Goal: Information Seeking & Learning: Learn about a topic

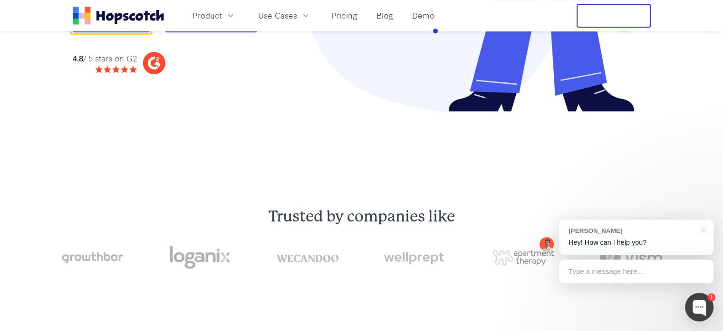
scroll to position [238, 0]
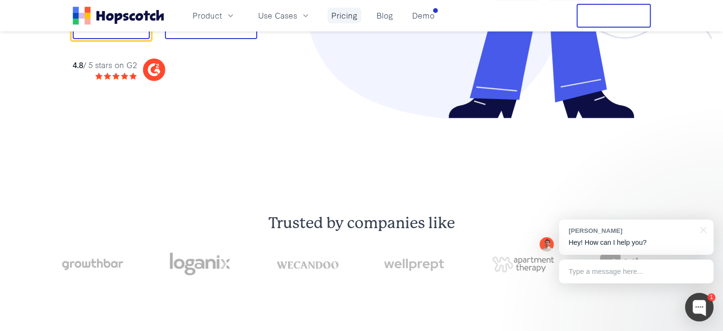
click at [341, 19] on link "Pricing" at bounding box center [345, 16] width 34 height 16
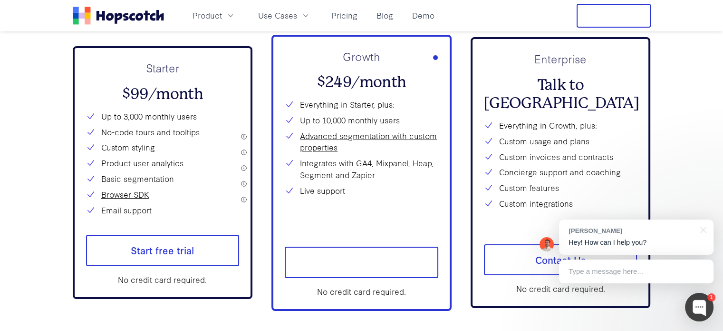
scroll to position [3513, 0]
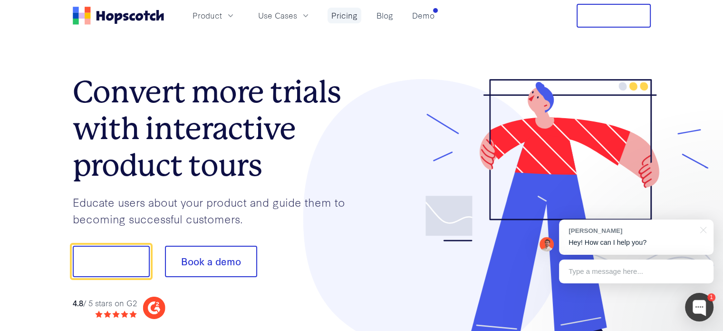
click at [343, 14] on link "Pricing" at bounding box center [345, 16] width 34 height 16
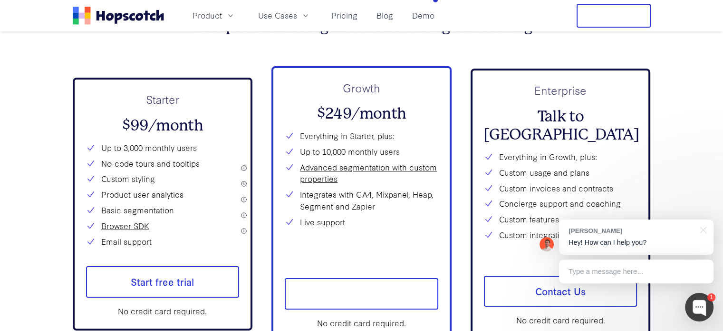
scroll to position [3466, 0]
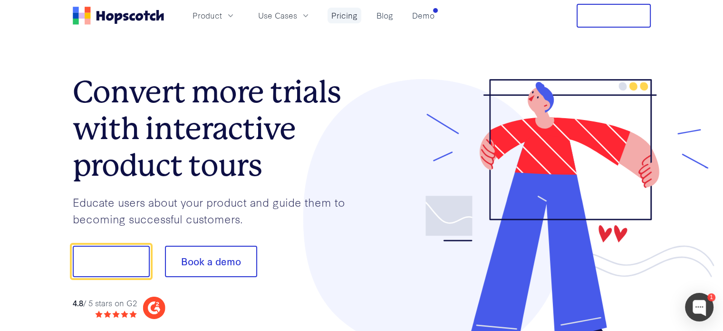
click at [346, 19] on link "Pricing" at bounding box center [345, 16] width 34 height 16
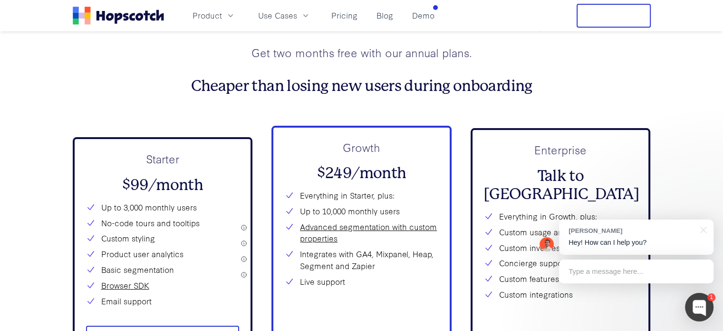
scroll to position [3370, 0]
